Goal: Task Accomplishment & Management: Use online tool/utility

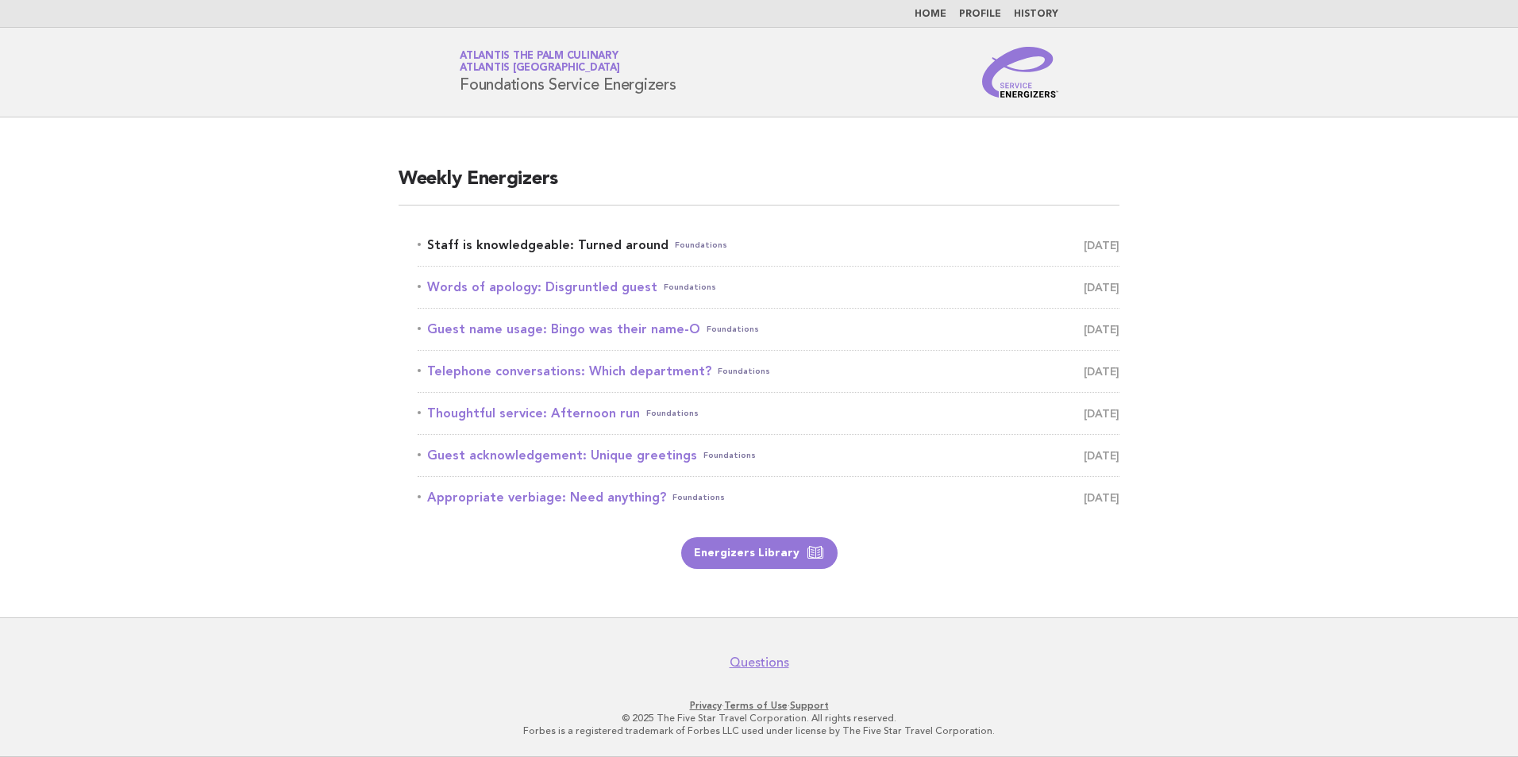
click at [514, 246] on link "Staff is knowledgeable: Turned around Foundations October 10" at bounding box center [769, 245] width 702 height 22
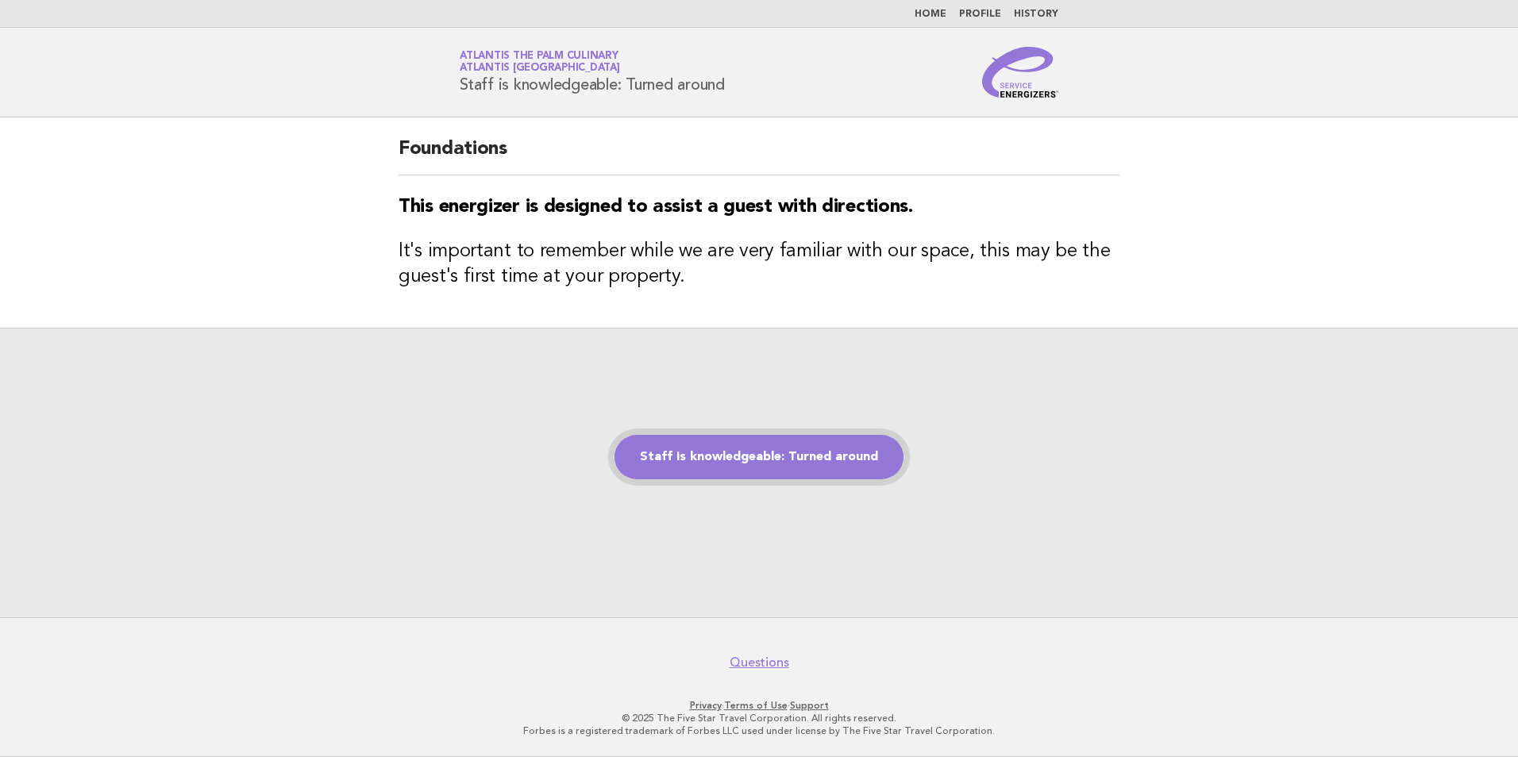
click at [731, 464] on link "Staff is knowledgeable: Turned around" at bounding box center [758, 457] width 289 height 44
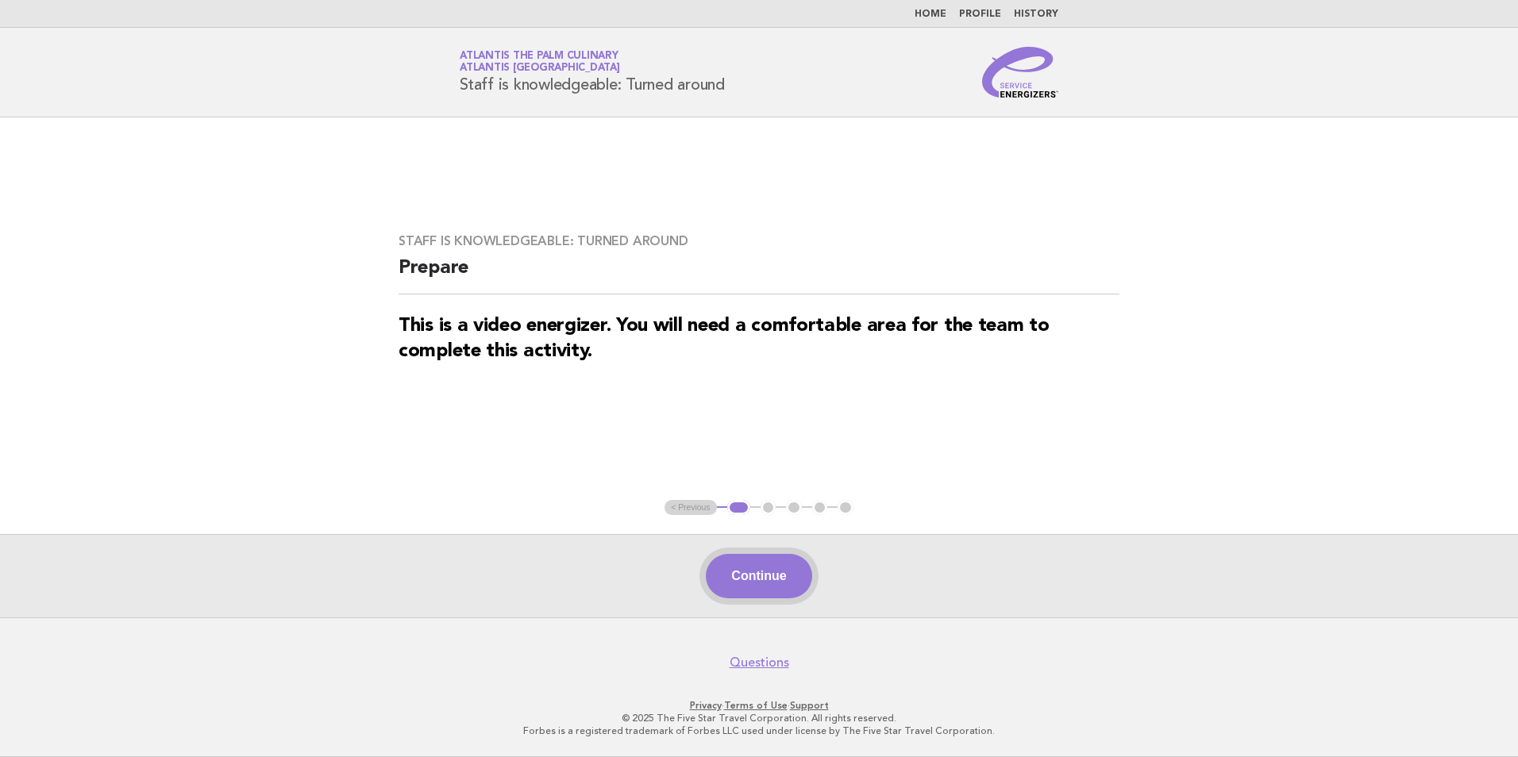
click at [753, 579] on button "Continue" at bounding box center [759, 576] width 106 height 44
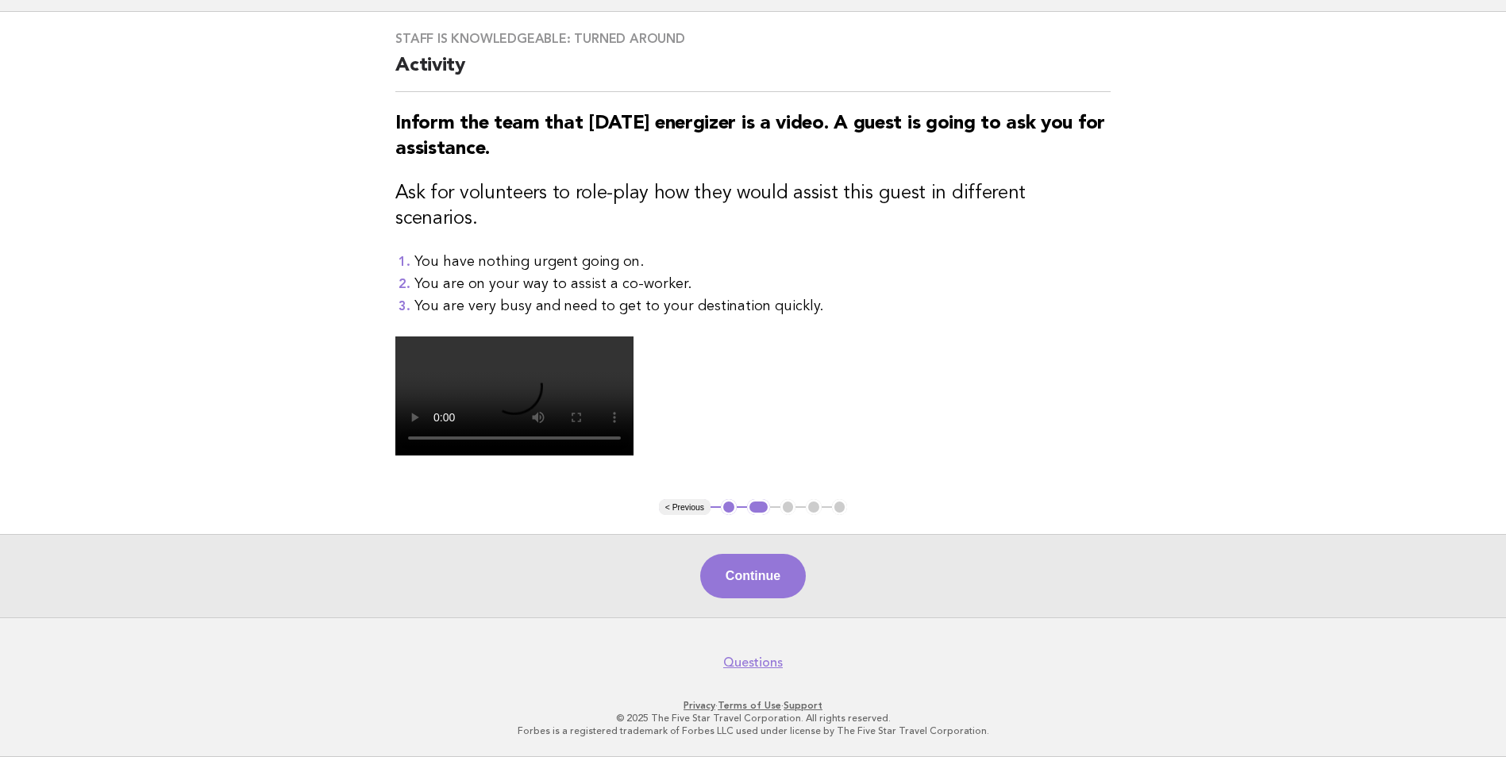
scroll to position [367, 0]
click at [753, 573] on button "Continue" at bounding box center [753, 576] width 106 height 44
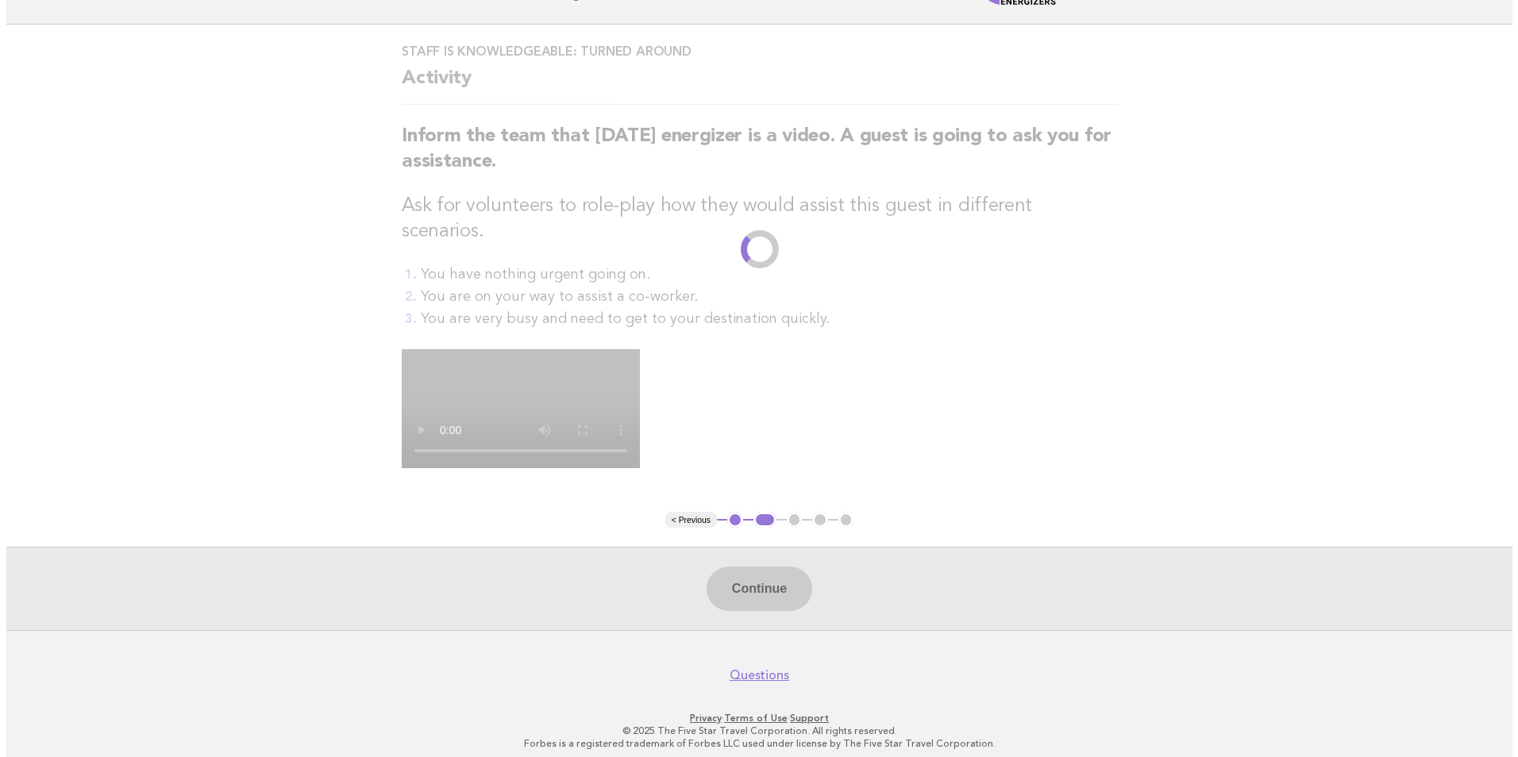
scroll to position [0, 0]
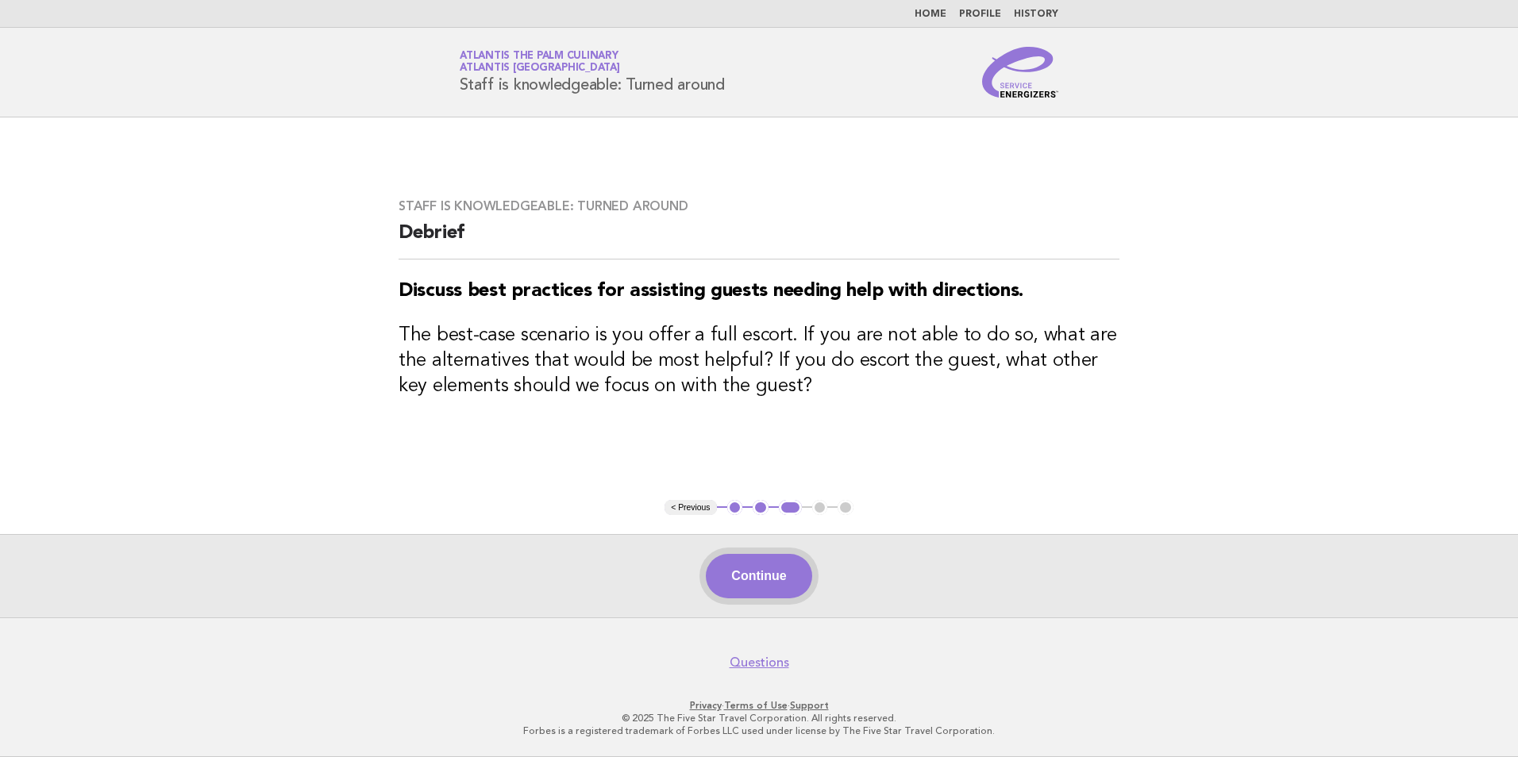
click at [756, 568] on button "Continue" at bounding box center [759, 576] width 106 height 44
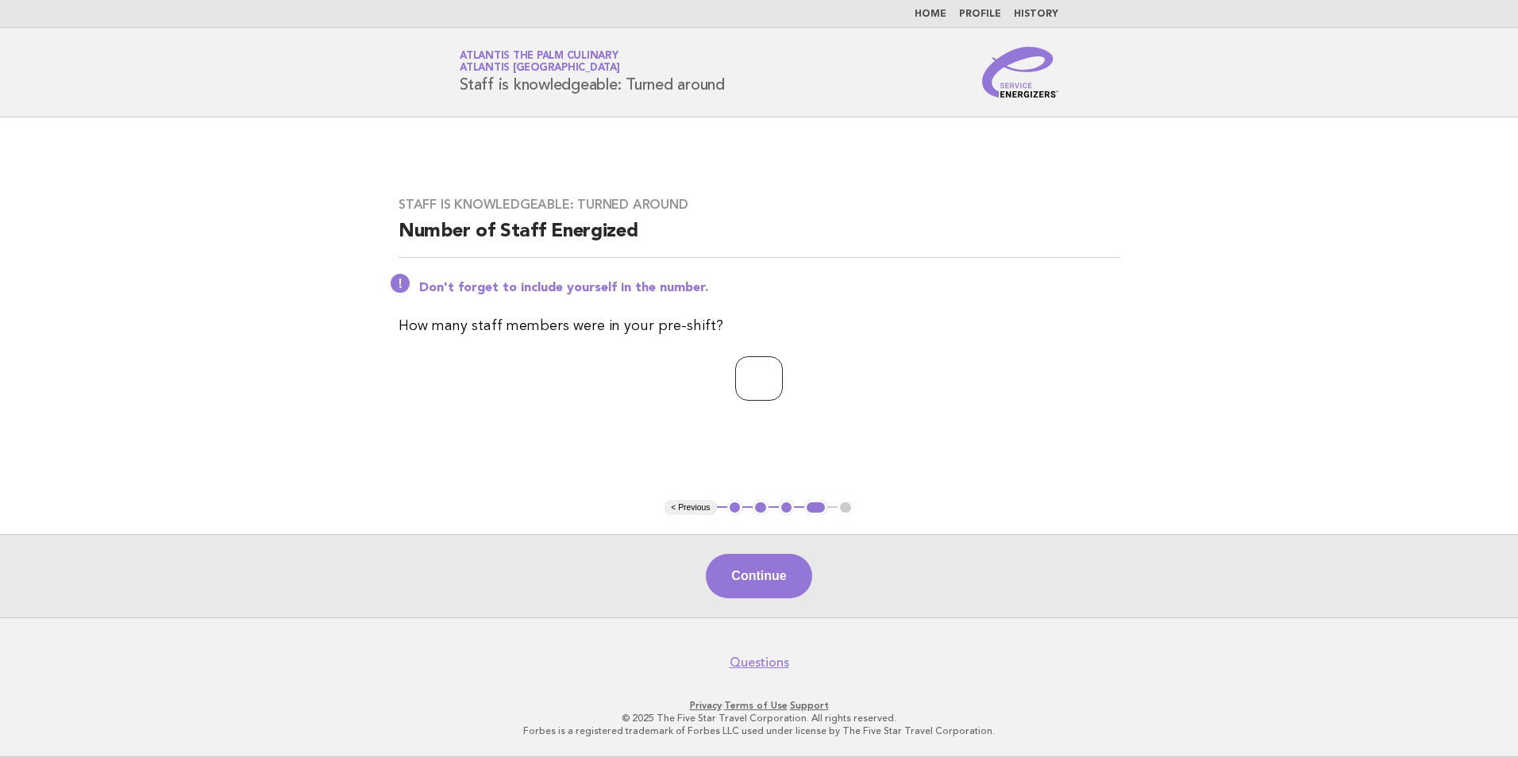
click at [783, 375] on input "*" at bounding box center [759, 378] width 48 height 44
click at [783, 374] on input "*" at bounding box center [759, 378] width 48 height 44
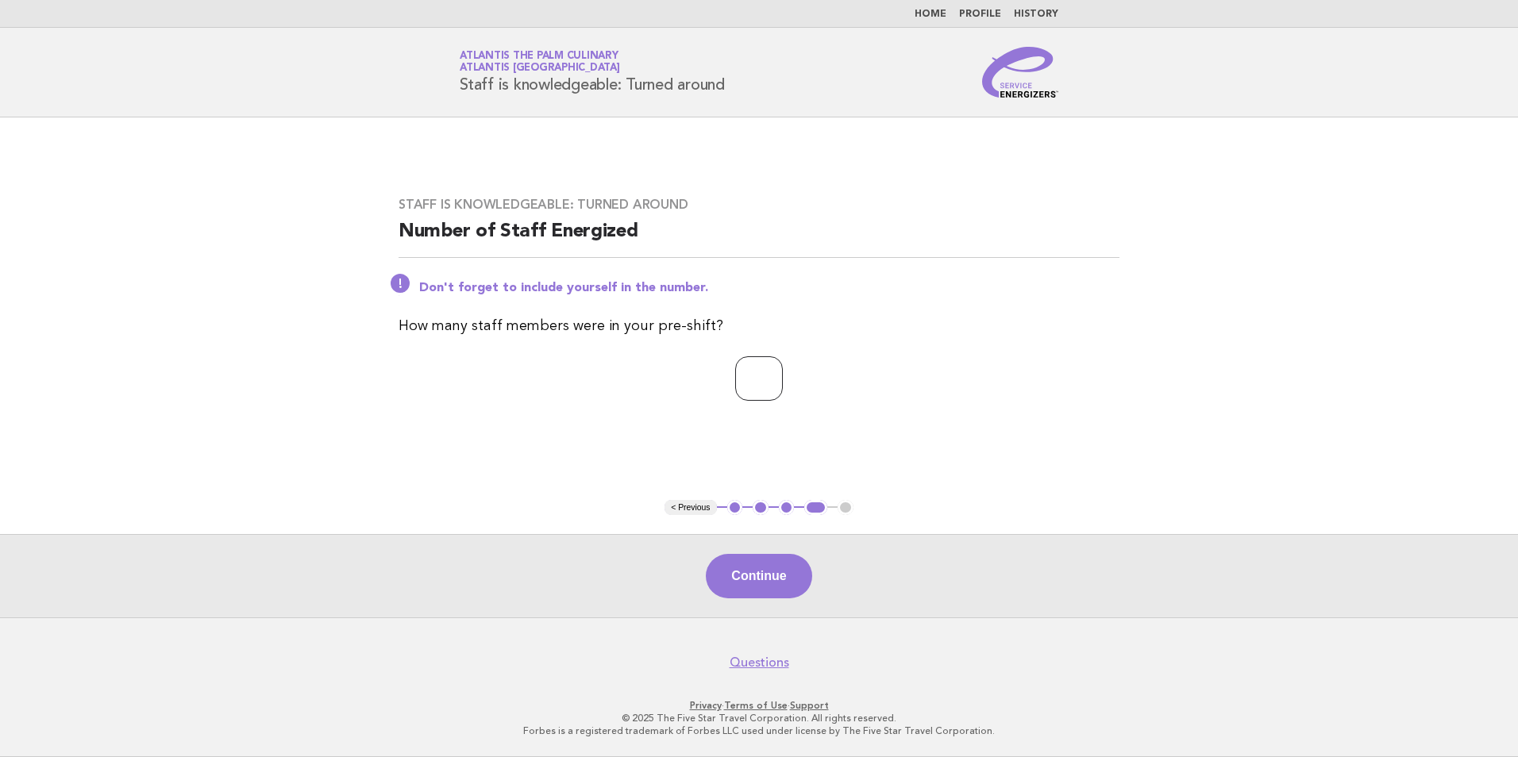
click at [783, 374] on input "*" at bounding box center [759, 378] width 48 height 44
type input "**"
click at [783, 374] on input "**" at bounding box center [759, 378] width 48 height 44
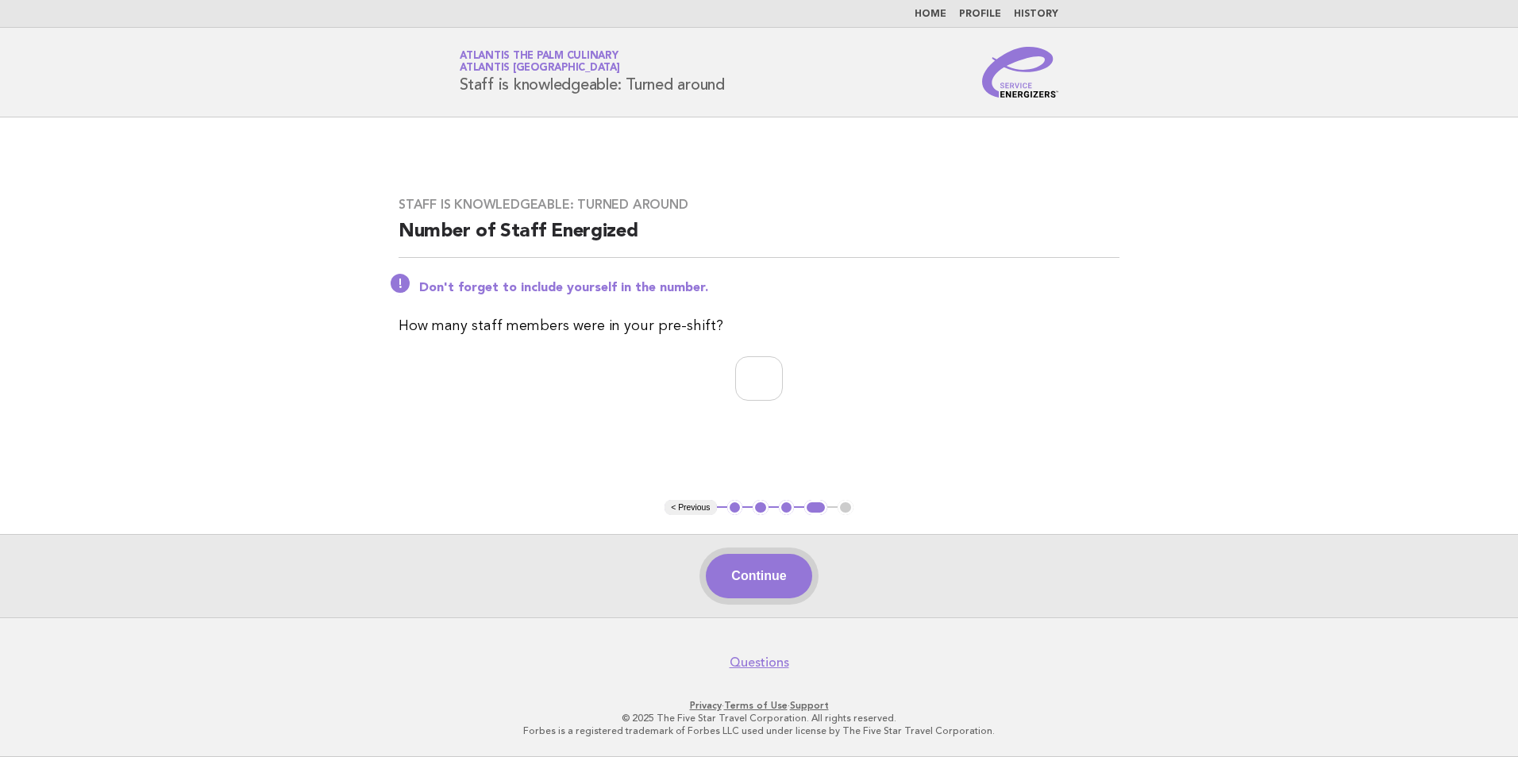
click at [772, 580] on button "Continue" at bounding box center [759, 576] width 106 height 44
